Goal: Task Accomplishment & Management: Complete application form

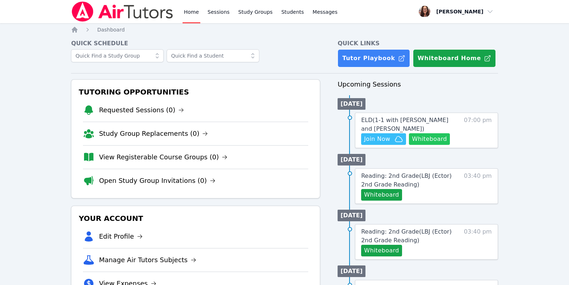
click at [409, 145] on button "Whiteboard" at bounding box center [429, 139] width 41 height 12
click at [403, 143] on icon "button" at bounding box center [398, 139] width 9 height 9
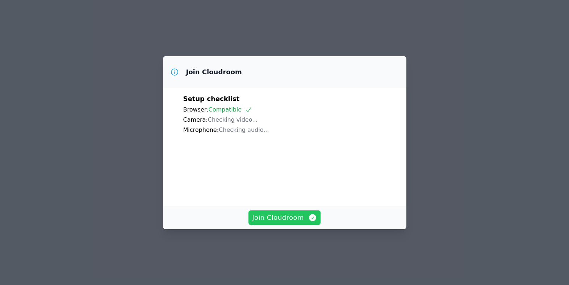
click at [281, 223] on span "Join Cloudroom" at bounding box center [284, 218] width 65 height 10
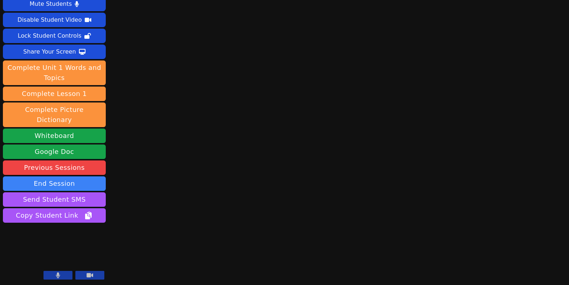
scroll to position [91, 0]
click at [56, 272] on icon at bounding box center [58, 275] width 4 height 6
click at [54, 272] on icon at bounding box center [57, 275] width 7 height 6
click at [56, 272] on icon at bounding box center [58, 275] width 4 height 6
click at [53, 275] on button at bounding box center [57, 275] width 29 height 9
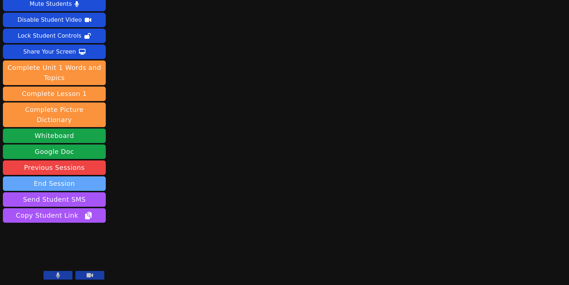
click at [67, 176] on button "End Session" at bounding box center [54, 183] width 103 height 14
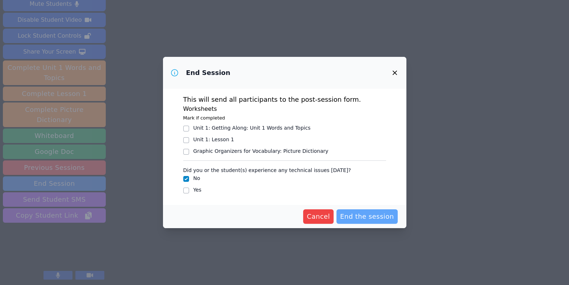
click at [382, 222] on span "End the session" at bounding box center [367, 216] width 54 height 10
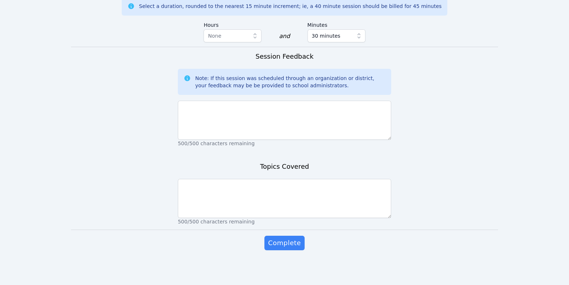
scroll to position [673, 0]
click at [362, 39] on icon "button" at bounding box center [358, 35] width 7 height 7
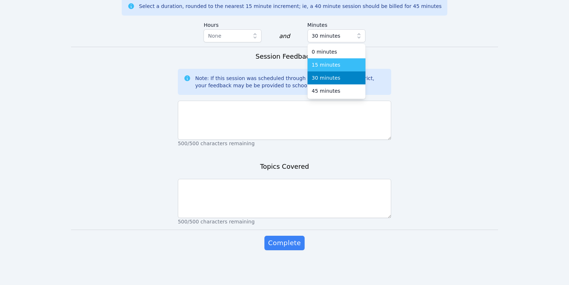
click at [356, 68] on div "15 minutes" at bounding box center [336, 64] width 49 height 7
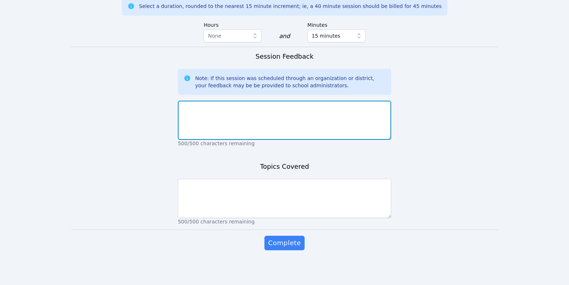
click at [344, 140] on textarea at bounding box center [284, 120] width 213 height 39
click at [320, 140] on textarea at bounding box center [284, 120] width 213 height 39
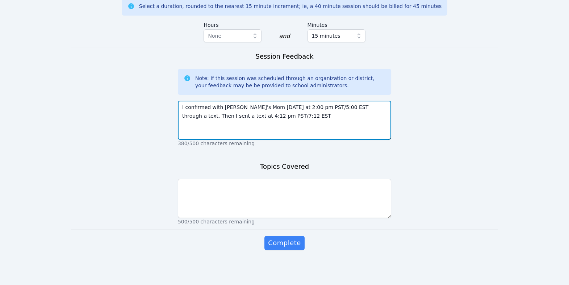
click at [321, 140] on textarea "I confirmed with [PERSON_NAME]'s Mom [DATE] at 2:00 pm PST/5:00 EST through a t…" at bounding box center [284, 120] width 213 height 39
click at [353, 140] on textarea "I confirmed with [PERSON_NAME]'s Mom [DATE] at 2:00 pm PST/5:00 EST through a t…" at bounding box center [284, 120] width 213 height 39
click at [182, 140] on textarea "I confirmed with [PERSON_NAME]'s Mom [DATE] at 2:00 pm PST/5:00 EST through a t…" at bounding box center [284, 120] width 213 height 39
click at [295, 140] on textarea "I confirmed with [PERSON_NAME]'s Mom [DATE] at 2:00 pm PST/5:00 EST through a t…" at bounding box center [284, 120] width 213 height 39
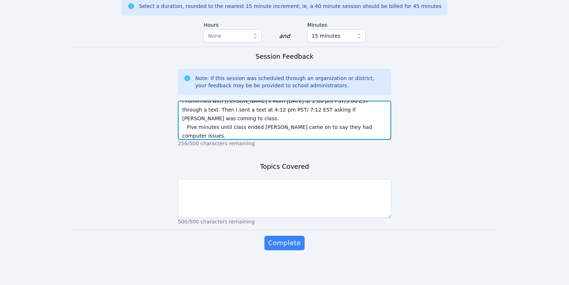
click at [295, 140] on textarea "I confirmed with [PERSON_NAME]'s Mom [DATE] at 2:00 pm PST/5:00 EST through a t…" at bounding box center [284, 120] width 213 height 39
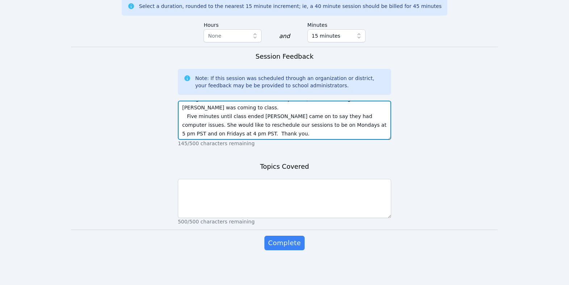
type textarea "I confirmed with [PERSON_NAME]'s Mom [DATE] at 2:00 pm PST/5:00 EST through a t…"
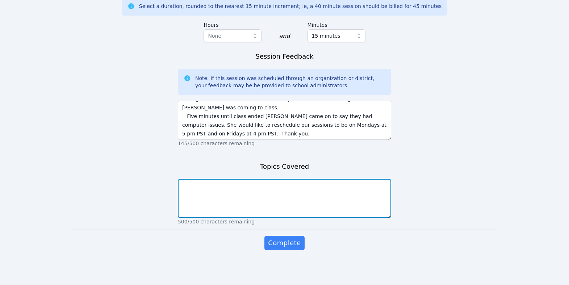
click at [289, 218] on textarea at bounding box center [284, 198] width 213 height 39
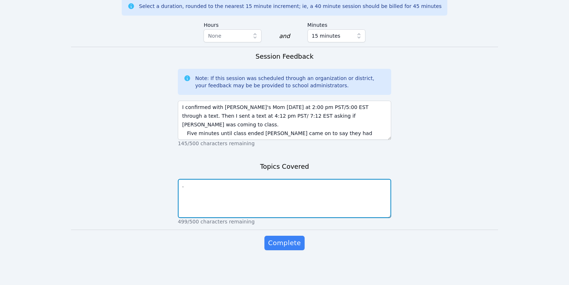
scroll to position [730, 0]
type textarea "."
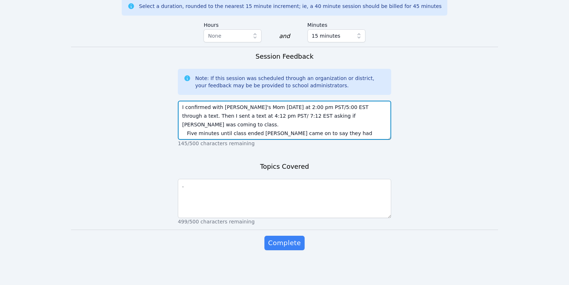
click at [187, 101] on textarea "I confirmed with [PERSON_NAME]'s Mom [DATE] at 2:00 pm PST/5:00 EST through a t…" at bounding box center [284, 120] width 213 height 39
click at [237, 101] on textarea "[DATE] I confirmed with [PERSON_NAME]'s Mom [DATE] at 2:00 pm PST/5:00 EST thro…" at bounding box center [284, 120] width 213 height 39
click at [205, 101] on textarea "[DATE] I confirmed with [PERSON_NAME]'s Mom [DATE] at 2:00 pm PST/5:00 EST. The…" at bounding box center [284, 120] width 213 height 39
click at [197, 101] on textarea "[DATE] I confirmed with [PERSON_NAME]'s Mom [DATE] at 2:00 pm PST/5:00 EST. The…" at bounding box center [284, 120] width 213 height 39
click at [298, 101] on textarea "[DATE] I confirmed with [PERSON_NAME]'s Mom [DATE] at 2:00 pm PST/5:00 EST. The…" at bounding box center [284, 120] width 213 height 39
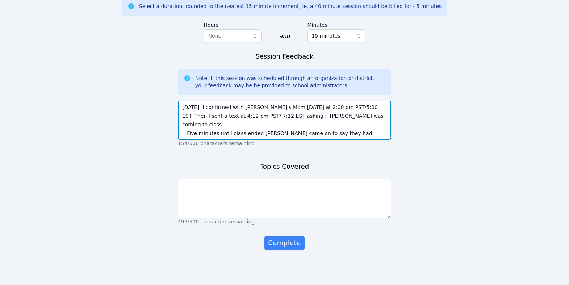
click at [295, 101] on textarea "[DATE] I confirmed with [PERSON_NAME]'s Mom [DATE] at 2:00 pm PST/5:00 EST. The…" at bounding box center [284, 120] width 213 height 39
click at [335, 101] on textarea "[DATE] I confirmed with [PERSON_NAME]'s Mom, Leehe [DATE] at 2:00 pm PST/5:00 E…" at bounding box center [284, 120] width 213 height 39
drag, startPoint x: 362, startPoint y: 91, endPoint x: 193, endPoint y: 101, distance: 169.0
click at [193, 101] on textarea "[DATE] I confirmed with [PERSON_NAME]'s Mom, [PERSON_NAME] at 2:00 pm PST/5:00 …" at bounding box center [284, 120] width 213 height 39
drag, startPoint x: 285, startPoint y: 101, endPoint x: 257, endPoint y: 102, distance: 28.6
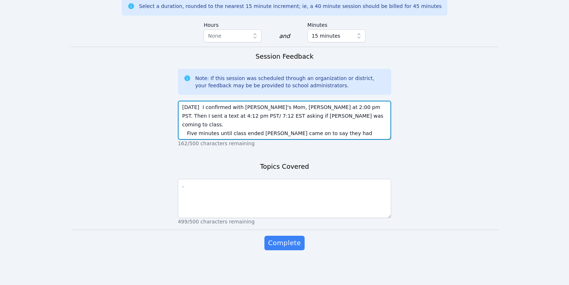
click at [257, 102] on textarea "[DATE] I confirmed with [PERSON_NAME]'s Mom, [PERSON_NAME] at 2:00 pm PST. Then…" at bounding box center [284, 120] width 213 height 39
drag, startPoint x: 238, startPoint y: 113, endPoint x: 226, endPoint y: 113, distance: 11.9
click at [226, 113] on textarea "[DATE] I confirmed with [PERSON_NAME]'s Mom, [PERSON_NAME] at 2:00 pm PST. Then…" at bounding box center [284, 120] width 213 height 39
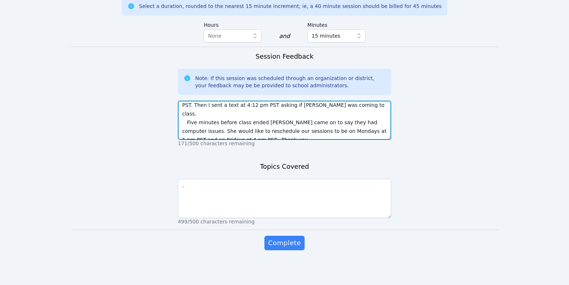
scroll to position [0, 0]
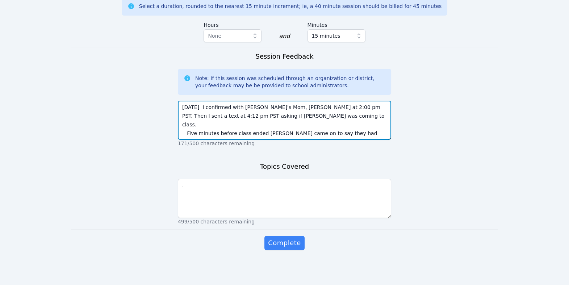
drag, startPoint x: 185, startPoint y: 90, endPoint x: 345, endPoint y: 114, distance: 161.5
click at [345, 114] on textarea "[DATE] I confirmed with [PERSON_NAME]'s Mom, [PERSON_NAME] at 2:00 pm PST. Then…" at bounding box center [284, 120] width 213 height 39
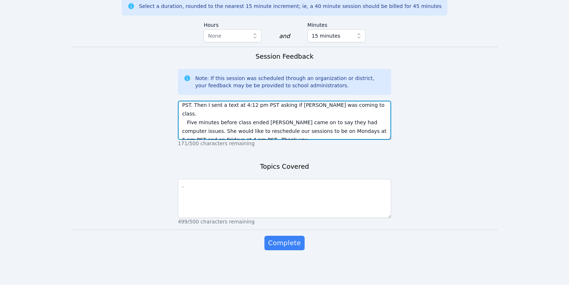
drag, startPoint x: 183, startPoint y: 87, endPoint x: 383, endPoint y: 136, distance: 206.5
click at [383, 136] on div "[DATE] I confirmed with [PERSON_NAME]'s Mom, [PERSON_NAME] at 2:00 pm PST. Then…" at bounding box center [284, 122] width 213 height 49
type textarea "[DATE] I confirmed with [PERSON_NAME]'s Mom, [PERSON_NAME] at 2:00 pm PST. Then…"
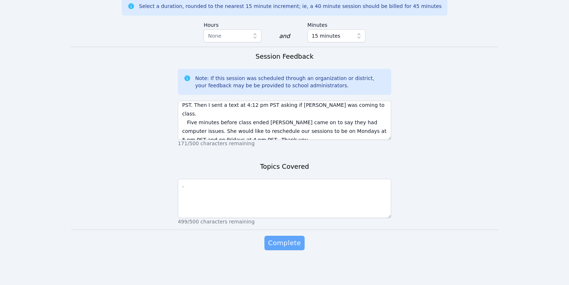
click at [296, 248] on span "Complete" at bounding box center [284, 243] width 33 height 10
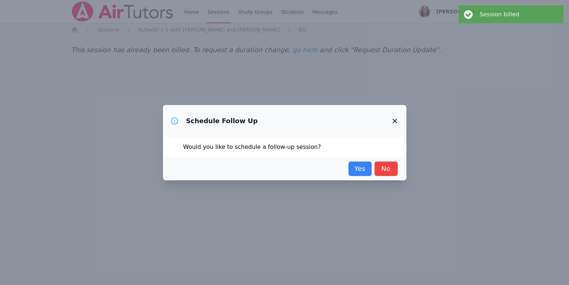
scroll to position [0, 0]
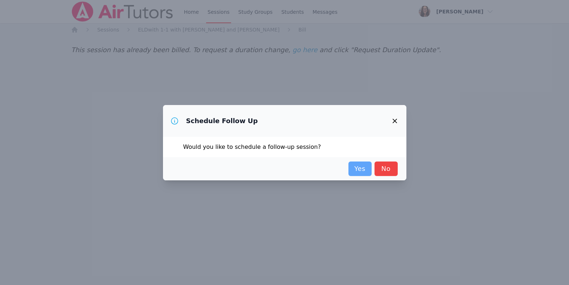
click at [371, 172] on link "Yes" at bounding box center [359, 168] width 23 height 14
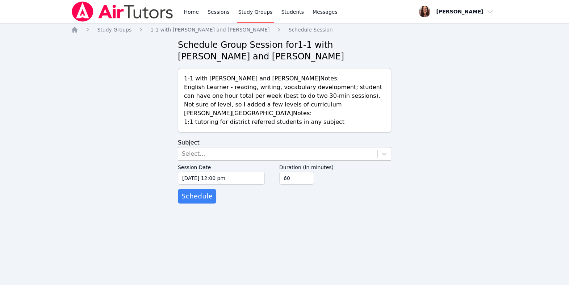
click at [344, 160] on div "Select..." at bounding box center [277, 153] width 199 height 13
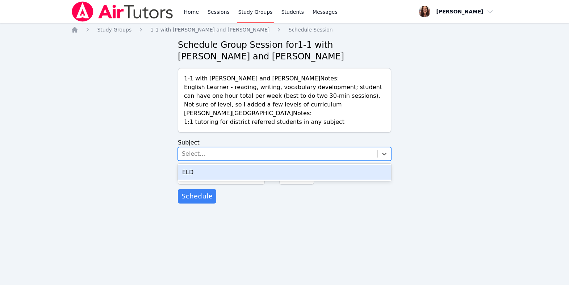
click at [336, 180] on div "ELD" at bounding box center [284, 172] width 213 height 14
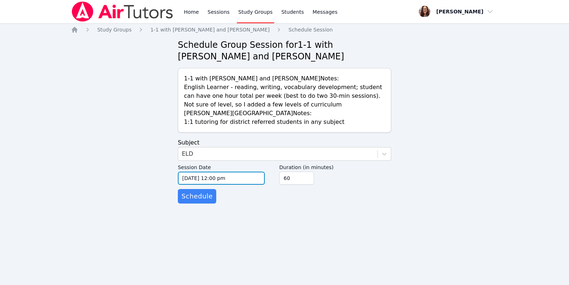
click at [197, 185] on input "[DATE] 12:00 pm" at bounding box center [221, 178] width 87 height 13
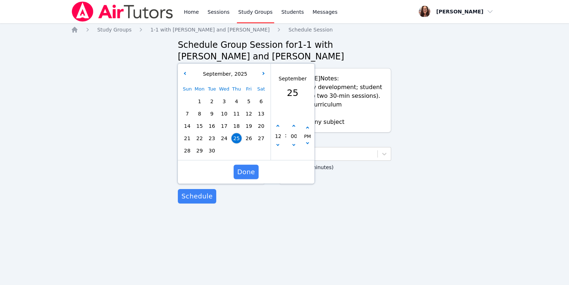
click at [201, 156] on span "29" at bounding box center [199, 151] width 10 height 10
click at [278, 128] on icon "button" at bounding box center [277, 126] width 3 height 3
type input "[DATE] 01:00 pm"
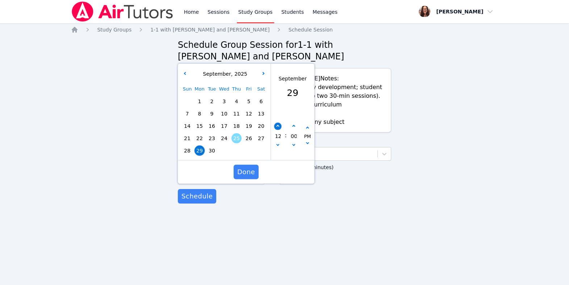
type input "01"
click at [278, 128] on icon "button" at bounding box center [277, 126] width 3 height 3
type input "[DATE] 02:00 pm"
type input "02"
click at [278, 128] on icon "button" at bounding box center [277, 126] width 3 height 3
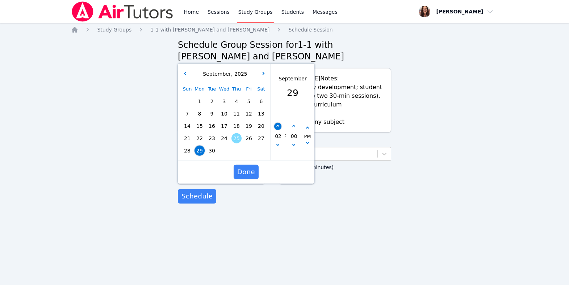
type input "[DATE] 03:00 pm"
type input "03"
click at [278, 128] on icon "button" at bounding box center [277, 126] width 3 height 3
type input "[DATE] 04:00 pm"
type input "04"
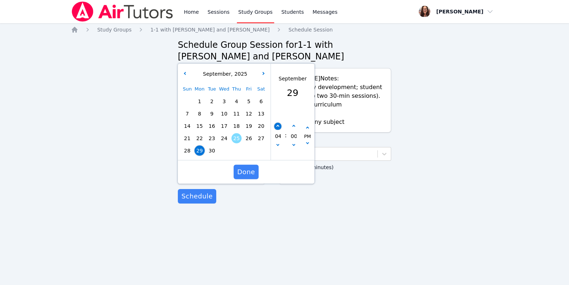
click at [278, 128] on icon "button" at bounding box center [277, 126] width 3 height 3
type input "[DATE] 05:00 pm"
type input "05"
click at [278, 128] on icon "button" at bounding box center [277, 126] width 3 height 3
type input "[DATE] 06:00 pm"
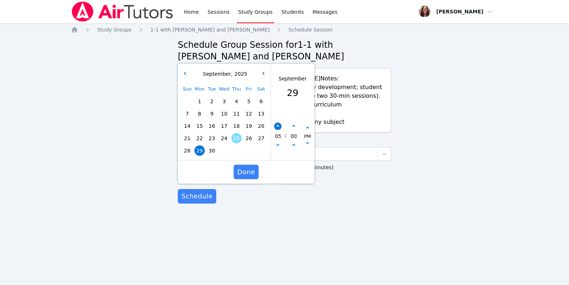
type input "06"
click at [278, 128] on icon "button" at bounding box center [277, 126] width 3 height 3
type input "[DATE] 07:00 pm"
type input "07"
click at [278, 128] on icon "button" at bounding box center [277, 126] width 3 height 3
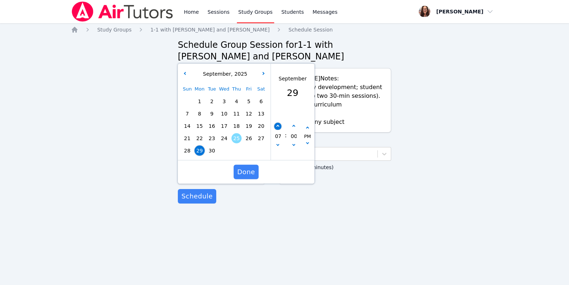
type input "[DATE] 08:00 pm"
type input "08"
click at [248, 177] on span "Done" at bounding box center [246, 172] width 18 height 10
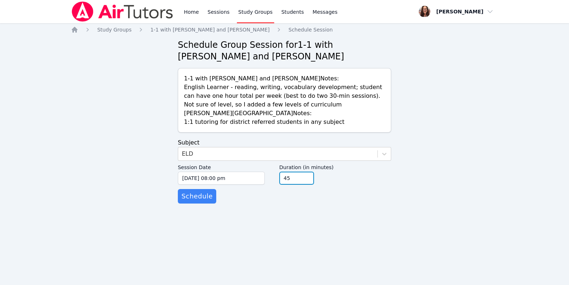
click at [314, 185] on input "45" at bounding box center [296, 178] width 35 height 13
type input "30"
click at [314, 185] on input "30" at bounding box center [296, 178] width 35 height 13
click at [210, 201] on span "Schedule" at bounding box center [196, 196] width 31 height 10
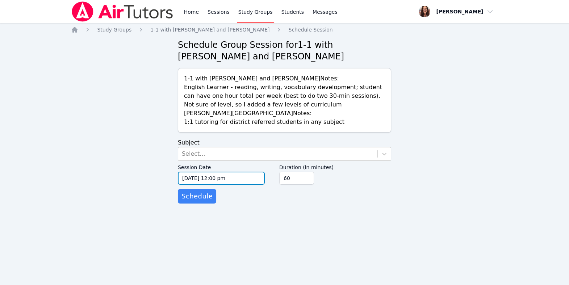
click at [204, 185] on input "[DATE] 12:00 pm" at bounding box center [221, 178] width 87 height 13
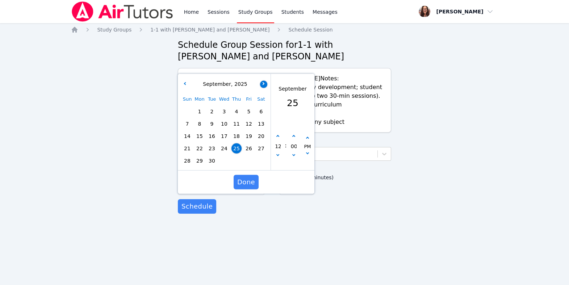
click at [263, 127] on div "Schedule Group Session for 1-1 with [PERSON_NAME] and [PERSON_NAME] 1-1 with [P…" at bounding box center [284, 126] width 213 height 175
click at [262, 88] on button "button" at bounding box center [263, 83] width 7 height 7
click at [250, 117] on span "3" at bounding box center [249, 111] width 10 height 10
click at [277, 138] on icon "button" at bounding box center [277, 136] width 3 height 3
type input "[DATE] 01:00 pm"
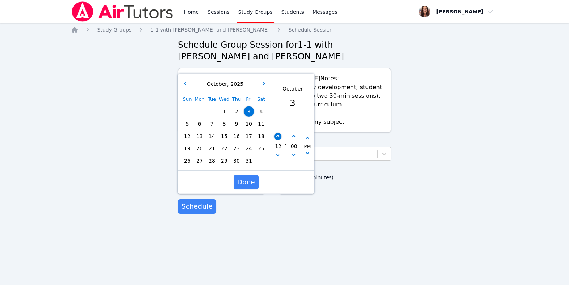
type input "01"
click at [277, 138] on icon "button" at bounding box center [277, 136] width 3 height 3
type input "[DATE] 02:00 pm"
type input "02"
click at [277, 138] on icon "button" at bounding box center [277, 136] width 3 height 3
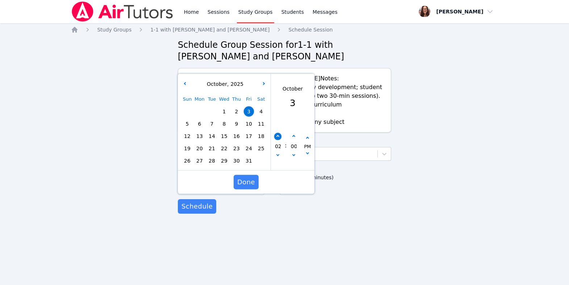
type input "[DATE] 03:00 pm"
type input "03"
click at [277, 138] on icon "button" at bounding box center [277, 136] width 3 height 3
type input "[DATE] 04:00 pm"
type input "04"
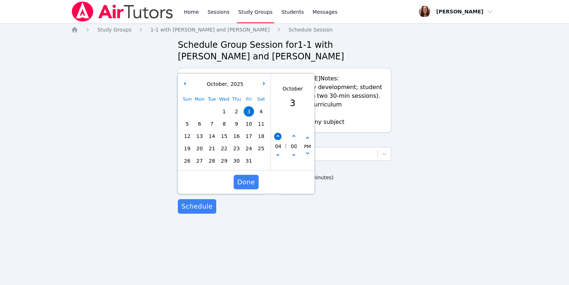
click at [277, 138] on icon "button" at bounding box center [277, 136] width 3 height 3
type input "[DATE] 05:00 pm"
type input "05"
click at [277, 138] on icon "button" at bounding box center [277, 136] width 3 height 3
type input "[DATE] 06:00 pm"
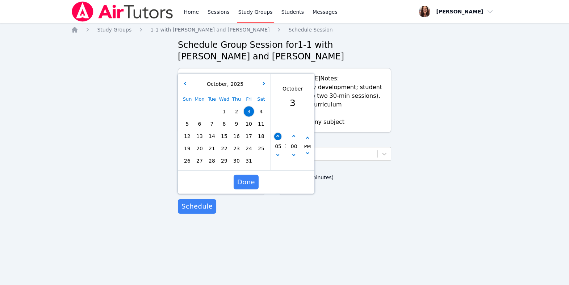
type input "06"
click at [277, 138] on icon "button" at bounding box center [277, 136] width 3 height 3
type input "[DATE] 07:00 pm"
type input "07"
click at [277, 138] on icon "button" at bounding box center [277, 136] width 3 height 3
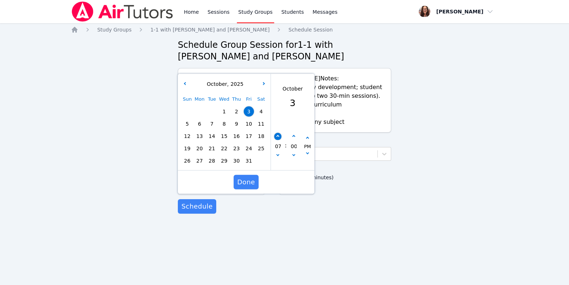
type input "[DATE] 08:00 pm"
type input "08"
click at [278, 160] on button "button" at bounding box center [277, 155] width 7 height 7
type input "[DATE] 07:00 pm"
type input "07"
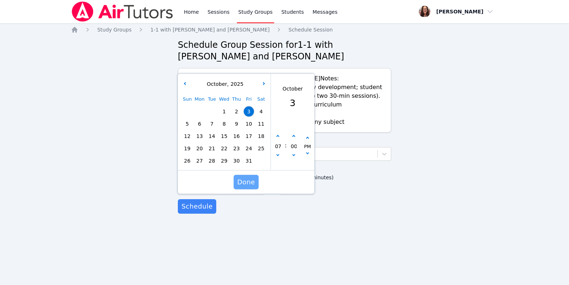
click at [242, 187] on span "Done" at bounding box center [246, 182] width 18 height 10
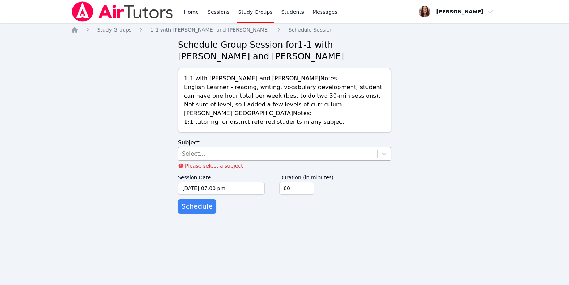
click at [239, 160] on div "Select..." at bounding box center [277, 153] width 199 height 13
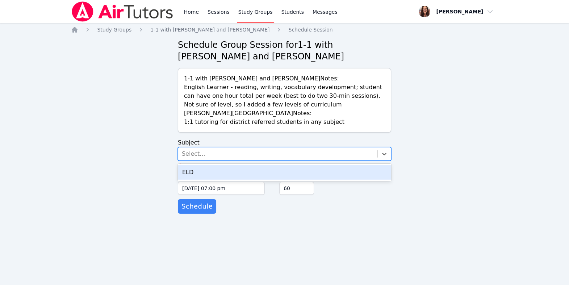
click at [240, 180] on div "ELD" at bounding box center [284, 172] width 213 height 14
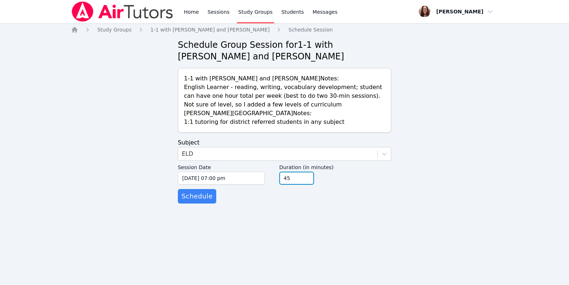
click at [314, 185] on input "45" at bounding box center [296, 178] width 35 height 13
type input "30"
click at [314, 185] on input "30" at bounding box center [296, 178] width 35 height 13
click at [212, 201] on span "Schedule" at bounding box center [196, 196] width 31 height 10
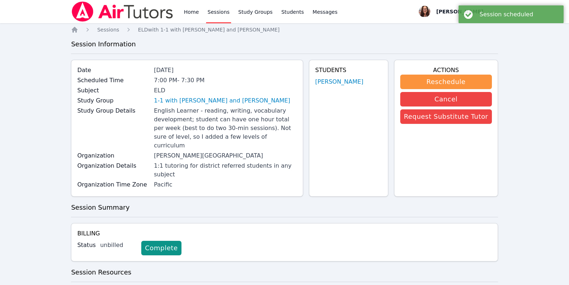
click at [0, 285] on div at bounding box center [0, 285] width 0 height 0
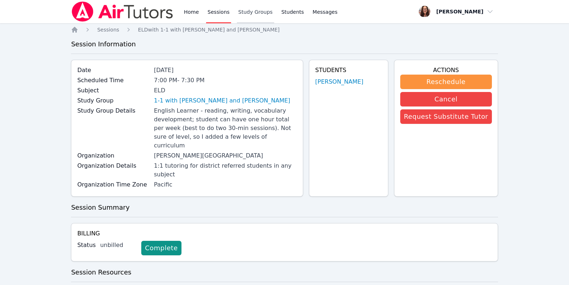
click at [274, 11] on link "Study Groups" at bounding box center [255, 11] width 37 height 23
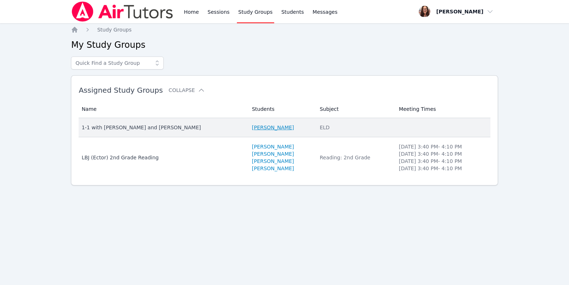
click at [277, 131] on link "[PERSON_NAME]" at bounding box center [273, 127] width 42 height 7
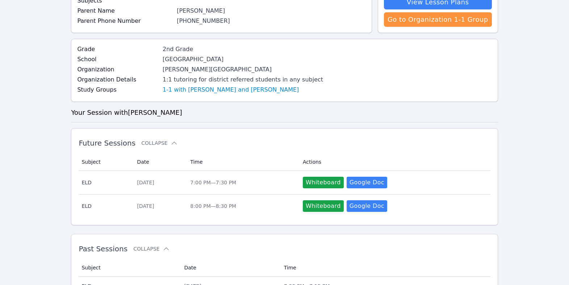
scroll to position [294, 0]
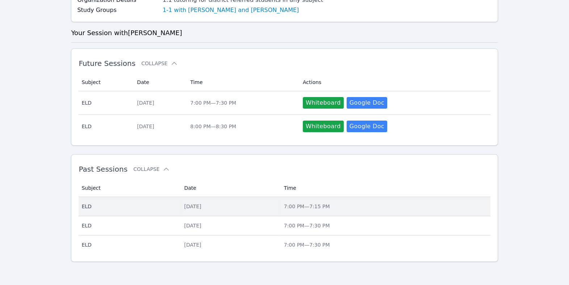
click at [272, 203] on div "[DATE]" at bounding box center [229, 206] width 91 height 7
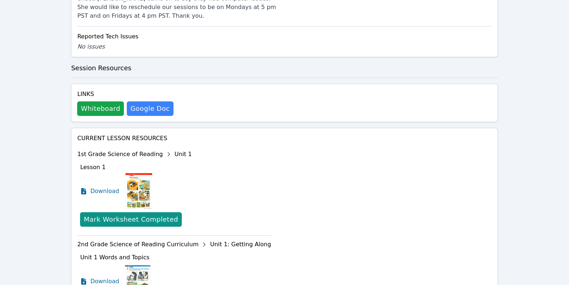
scroll to position [382, 0]
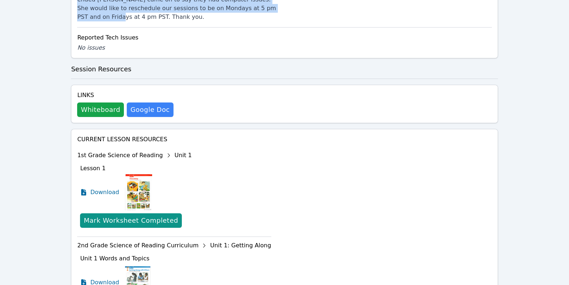
drag, startPoint x: 152, startPoint y: 123, endPoint x: 79, endPoint y: 68, distance: 91.8
copy div "[DATE] I confirmed with [PERSON_NAME]'s Mom, [PERSON_NAME] at 2:00 pm PST. Then…"
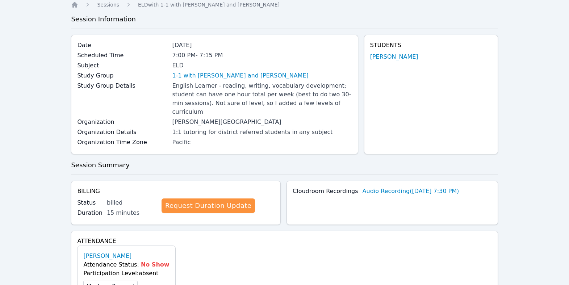
scroll to position [0, 0]
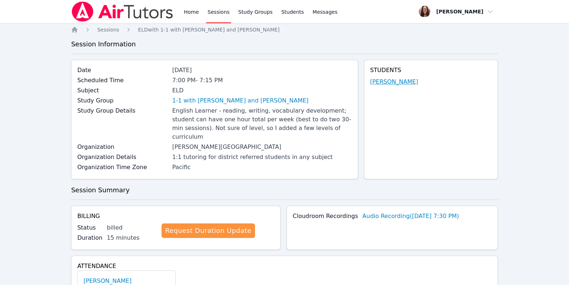
click at [388, 86] on link "[PERSON_NAME]" at bounding box center [394, 81] width 48 height 9
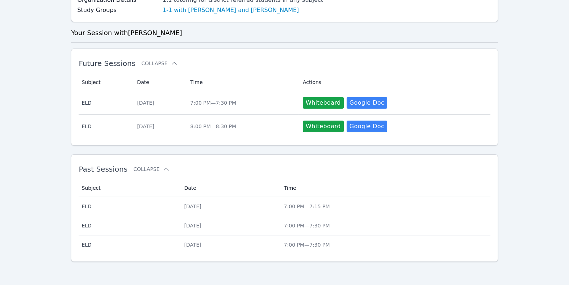
scroll to position [248, 0]
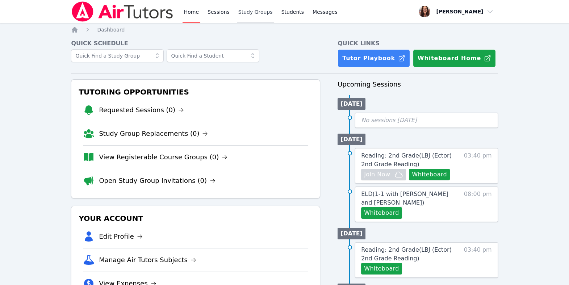
click at [274, 11] on link "Study Groups" at bounding box center [255, 11] width 37 height 23
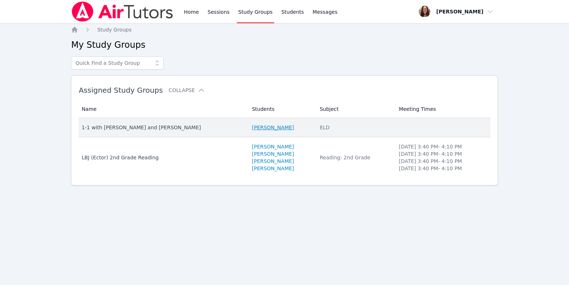
click at [252, 131] on link "Eleanor Hakakian" at bounding box center [273, 127] width 42 height 7
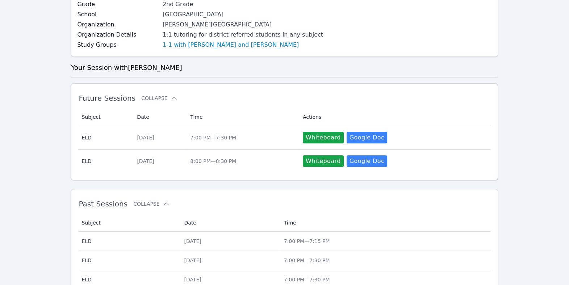
scroll to position [294, 0]
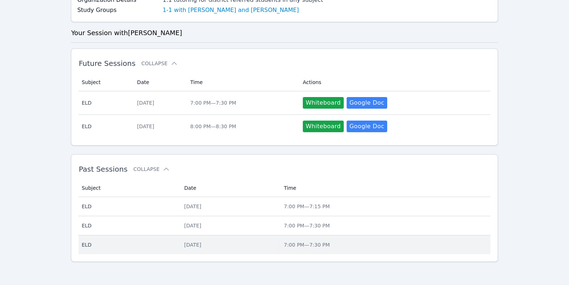
click at [205, 241] on div "Thu Sep 18" at bounding box center [229, 244] width 91 height 7
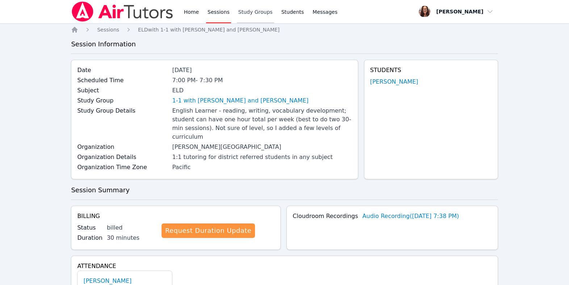
click at [274, 15] on link "Study Groups" at bounding box center [255, 11] width 37 height 23
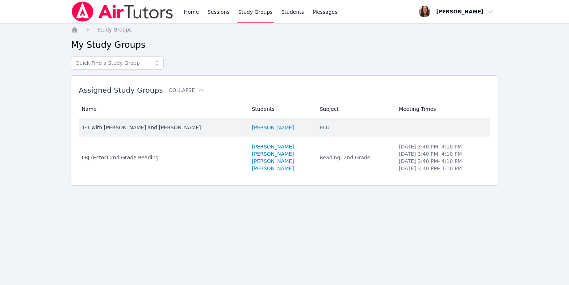
click at [267, 131] on link "[PERSON_NAME]" at bounding box center [273, 127] width 42 height 7
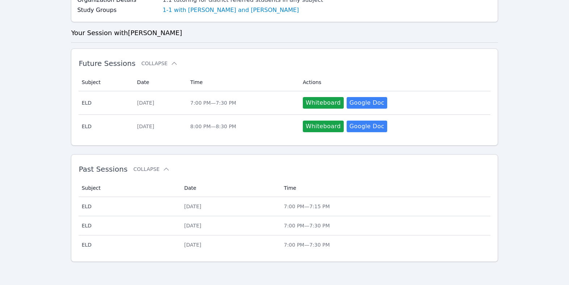
scroll to position [294, 0]
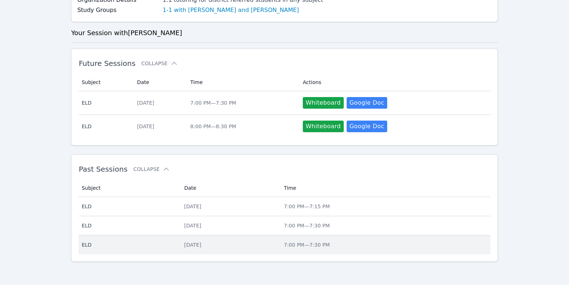
click at [220, 241] on div "[DATE]" at bounding box center [229, 244] width 91 height 7
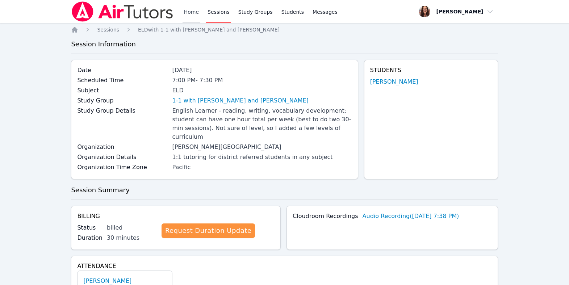
click at [200, 14] on link "Home" at bounding box center [191, 11] width 18 height 23
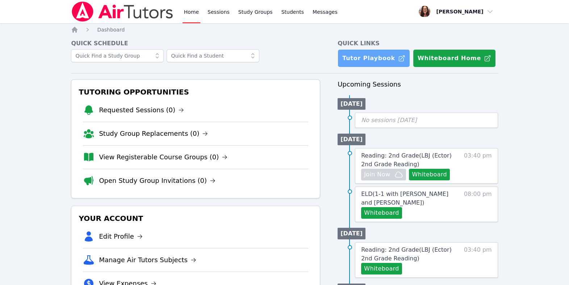
click at [369, 67] on link "Tutor Playbook" at bounding box center [373, 58] width 72 height 18
